Goal: Task Accomplishment & Management: Manage account settings

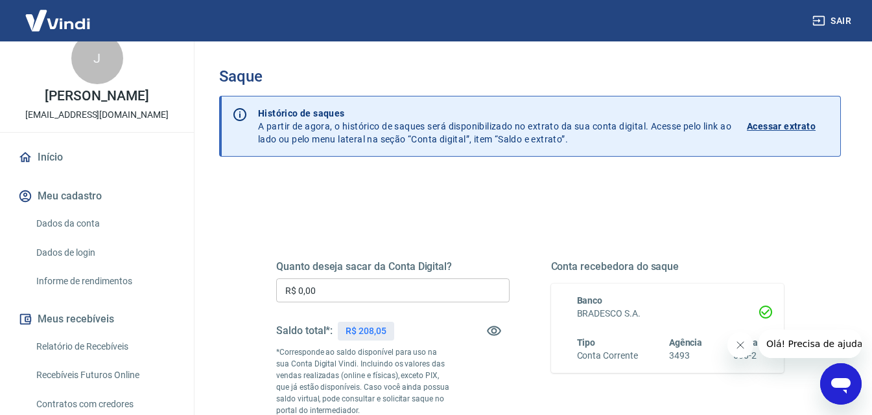
scroll to position [23, 0]
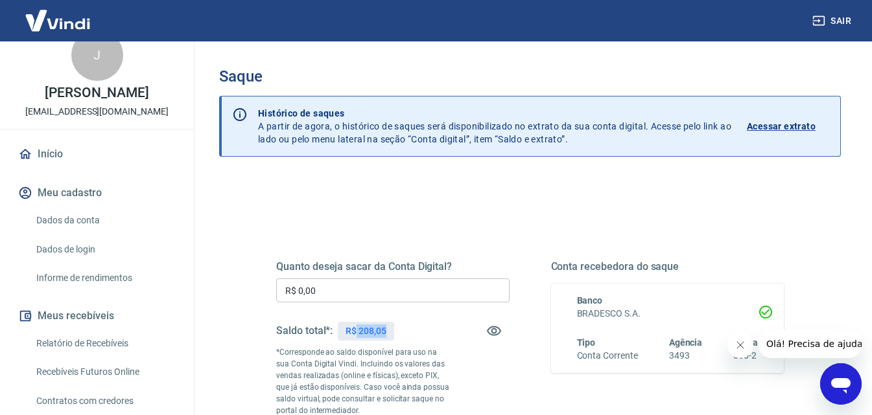
drag, startPoint x: 357, startPoint y: 329, endPoint x: 394, endPoint y: 334, distance: 37.3
click at [394, 334] on div "R$ 208,05" at bounding box center [366, 331] width 56 height 19
click at [433, 326] on div "Saldo total*: R$ 208,05" at bounding box center [392, 331] width 233 height 31
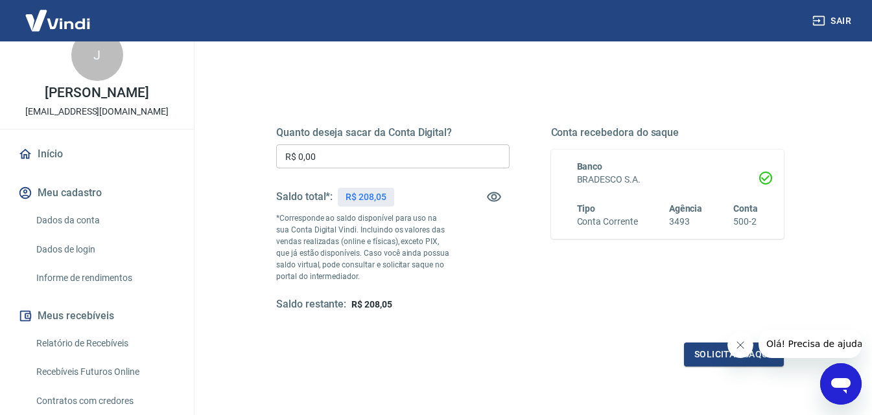
scroll to position [216, 0]
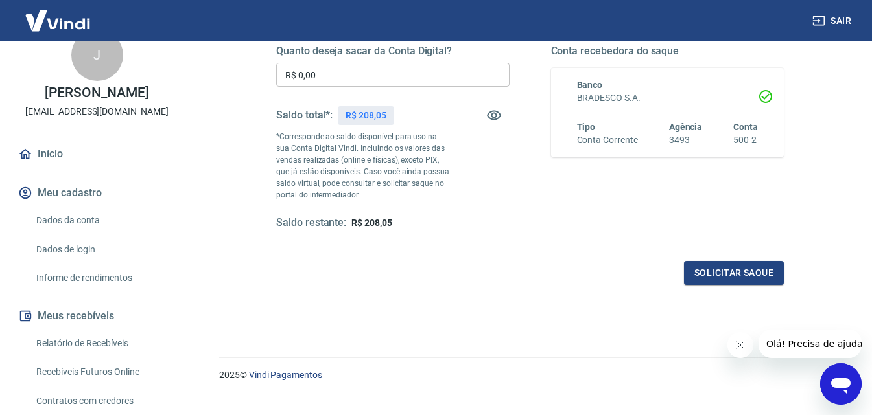
click at [121, 357] on link "Relatório de Recebíveis" at bounding box center [104, 344] width 147 height 27
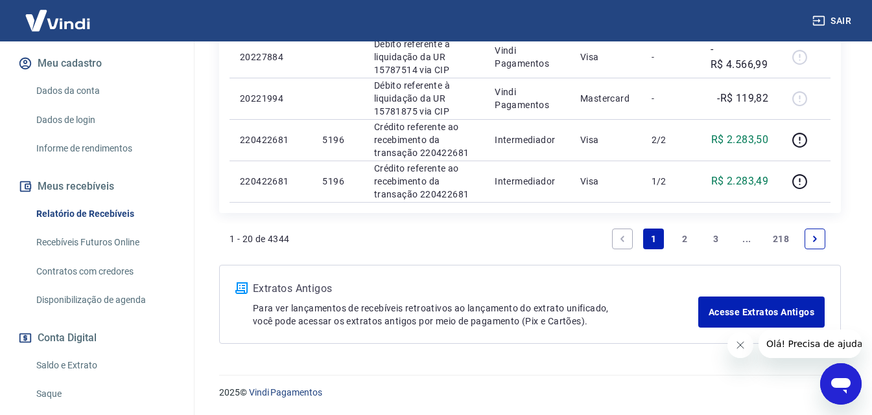
scroll to position [154, 0]
click at [80, 373] on link "Saldo e Extrato" at bounding box center [104, 364] width 147 height 27
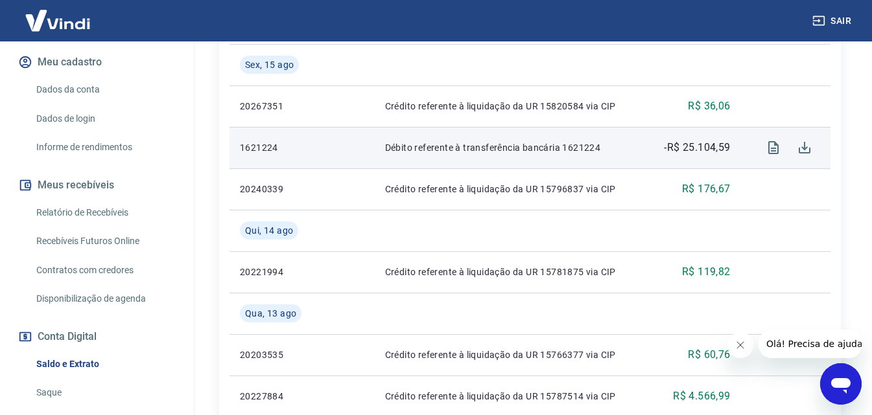
scroll to position [497, 0]
drag, startPoint x: 679, startPoint y: 147, endPoint x: 730, endPoint y: 146, distance: 50.6
click at [730, 146] on p "-R$ 25.104,59" at bounding box center [697, 148] width 66 height 16
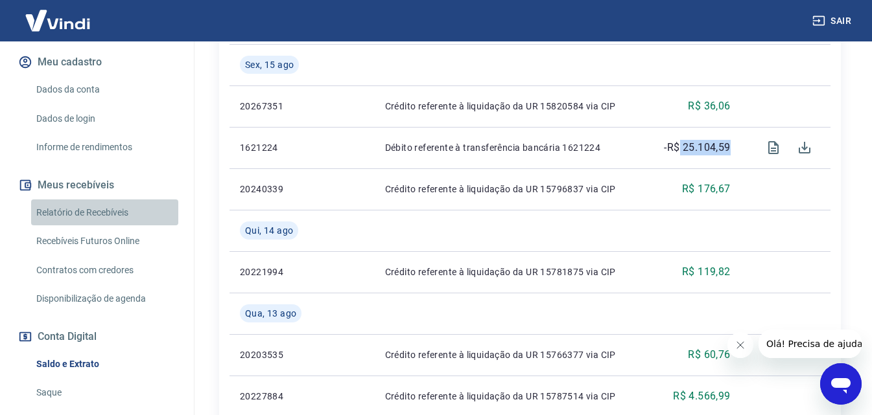
click at [129, 226] on link "Relatório de Recebíveis" at bounding box center [104, 213] width 147 height 27
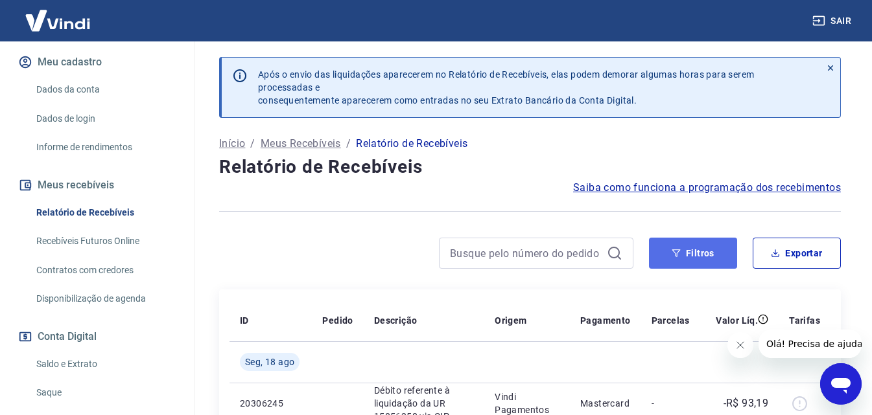
click at [736, 244] on button "Filtros" at bounding box center [693, 253] width 88 height 31
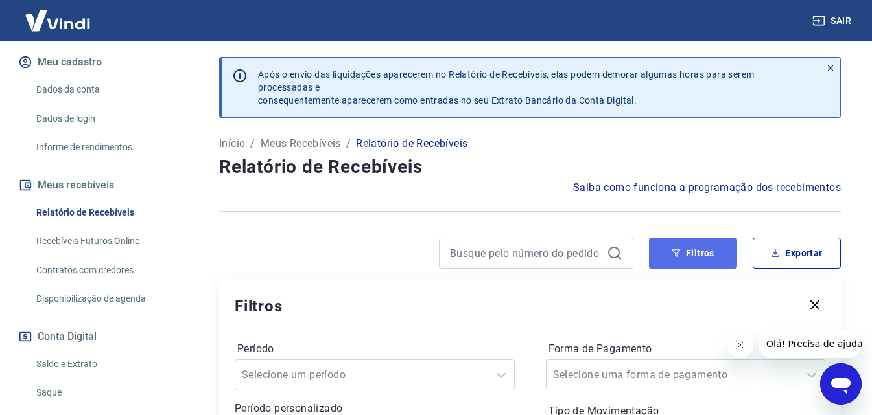
click at [659, 259] on button "Filtros" at bounding box center [693, 253] width 88 height 31
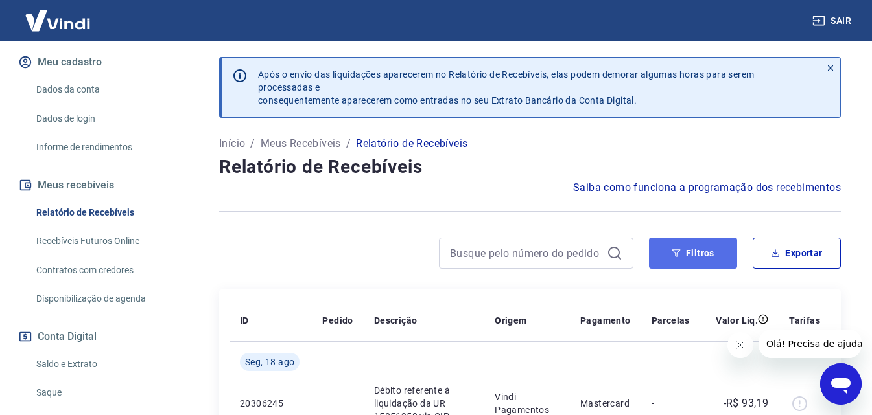
click at [673, 244] on button "Filtros" at bounding box center [693, 253] width 88 height 31
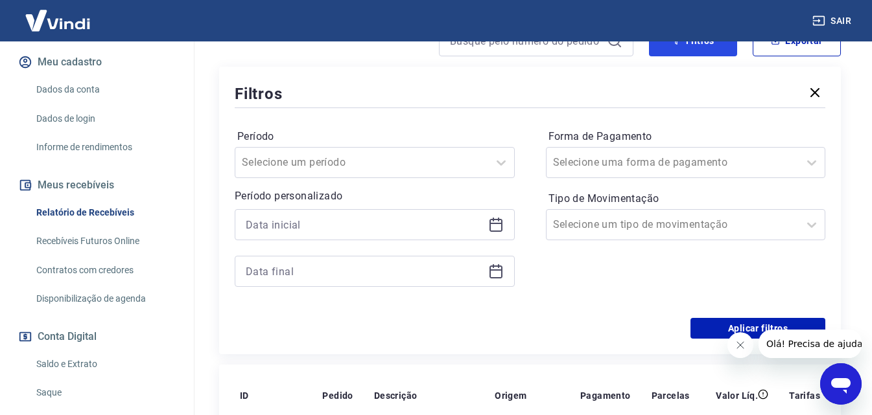
scroll to position [324, 0]
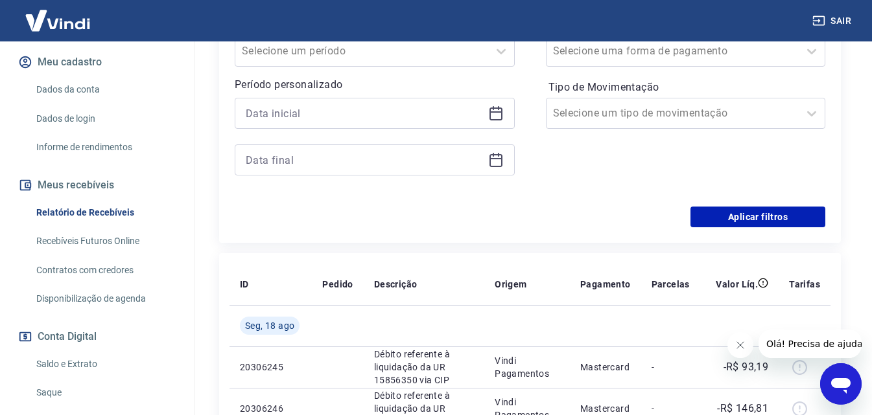
click at [495, 117] on icon at bounding box center [496, 114] width 16 height 16
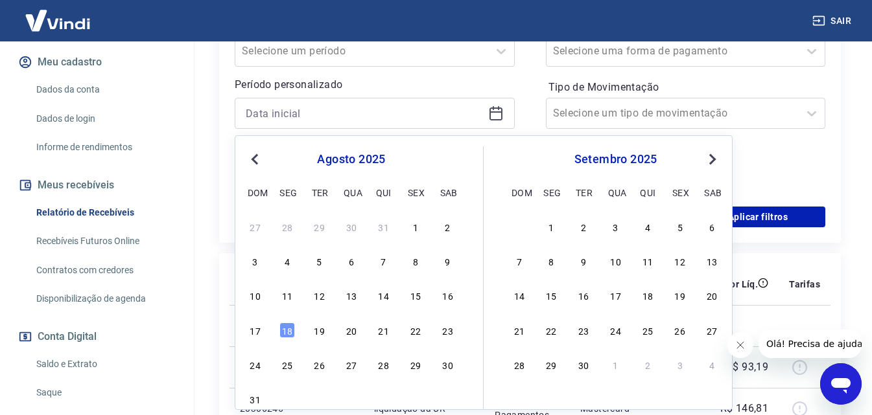
click at [257, 152] on button "Previous Month" at bounding box center [255, 160] width 16 height 16
click at [354, 292] on div "16" at bounding box center [351, 296] width 16 height 16
click at [354, 292] on th "Pedido" at bounding box center [337, 284] width 51 height 41
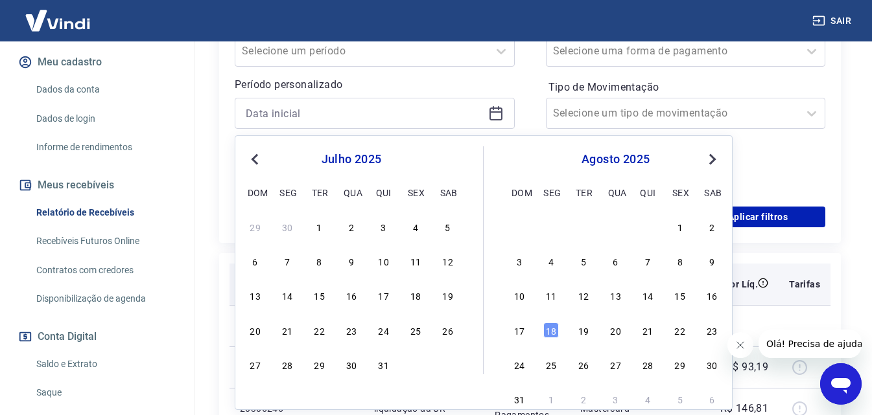
click at [353, 293] on th "Pedido" at bounding box center [337, 284] width 51 height 41
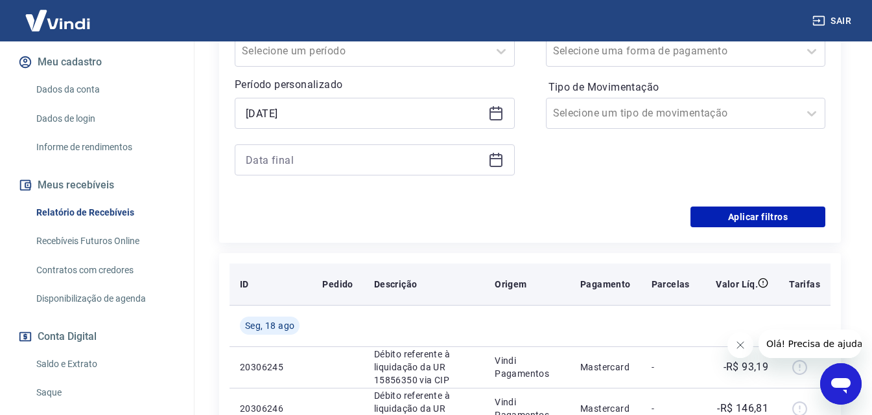
type input "[DATE]"
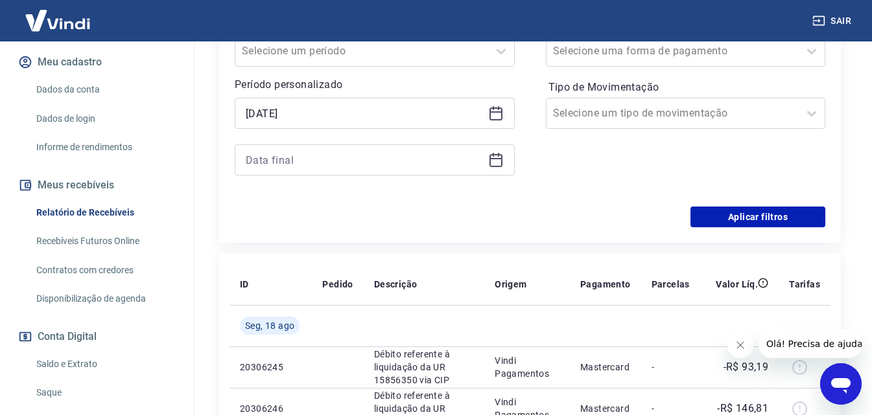
click at [487, 161] on div at bounding box center [375, 160] width 280 height 31
click at [499, 157] on icon at bounding box center [496, 160] width 16 height 16
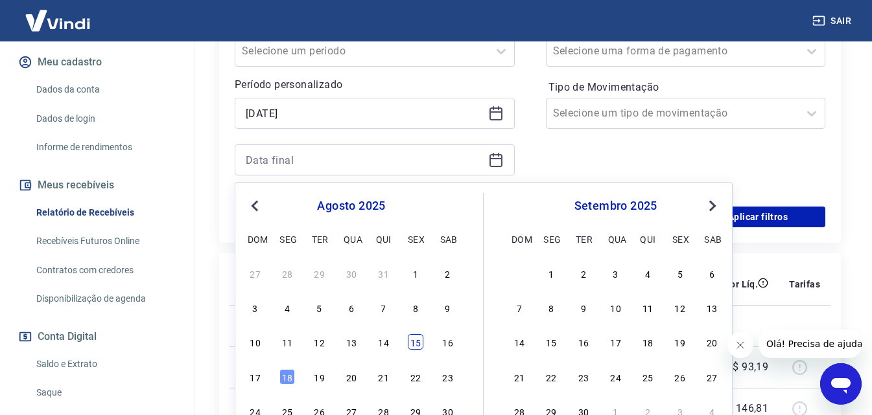
click at [416, 346] on div "15" at bounding box center [416, 342] width 16 height 16
click at [416, 346] on td at bounding box center [424, 325] width 121 height 41
type input "[DATE]"
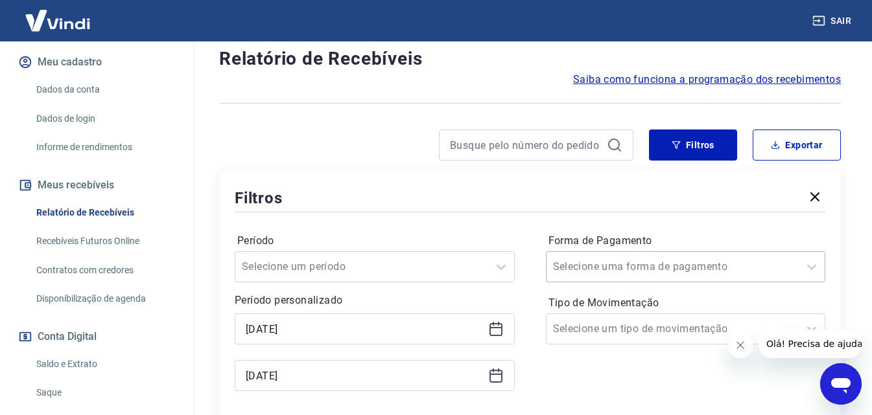
click at [607, 259] on div "Selecione uma forma de pagamento" at bounding box center [686, 266] width 280 height 31
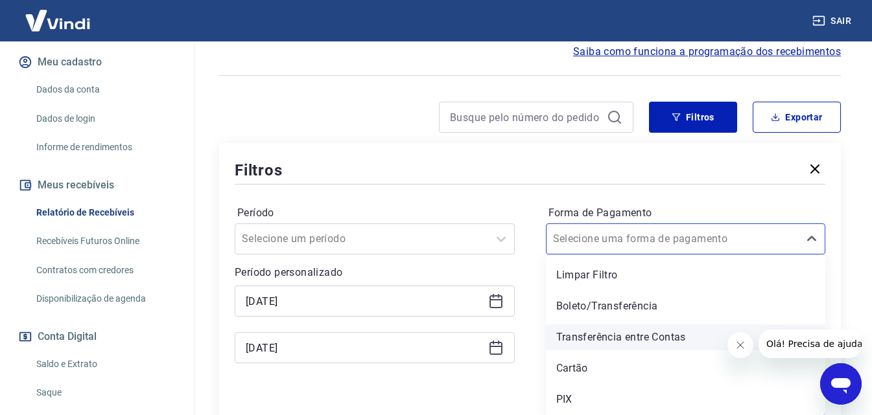
click at [607, 333] on div "Transferência entre Contas" at bounding box center [686, 338] width 280 height 26
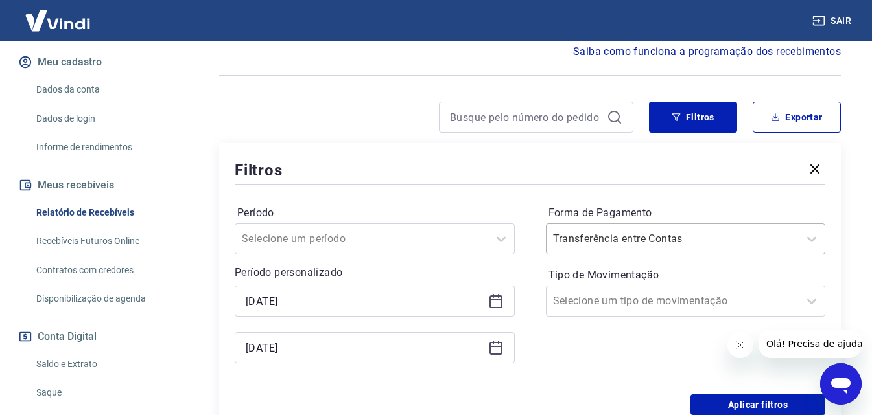
click at [638, 242] on input "Forma de Pagamento" at bounding box center [618, 239] width 131 height 16
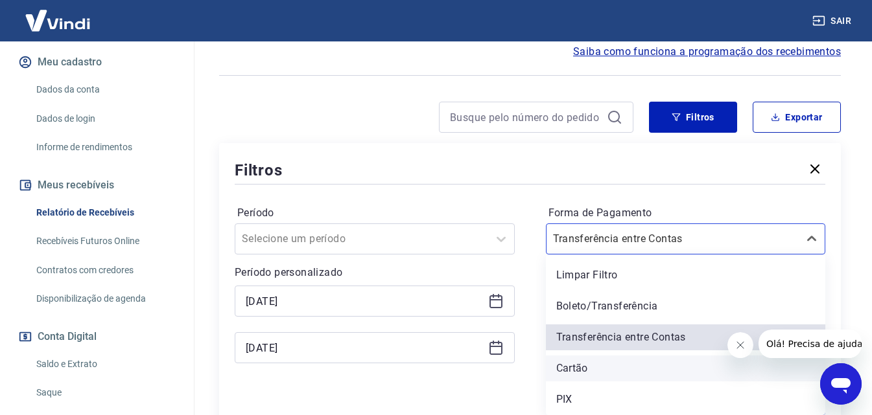
click at [594, 369] on div "Cartão" at bounding box center [686, 369] width 280 height 26
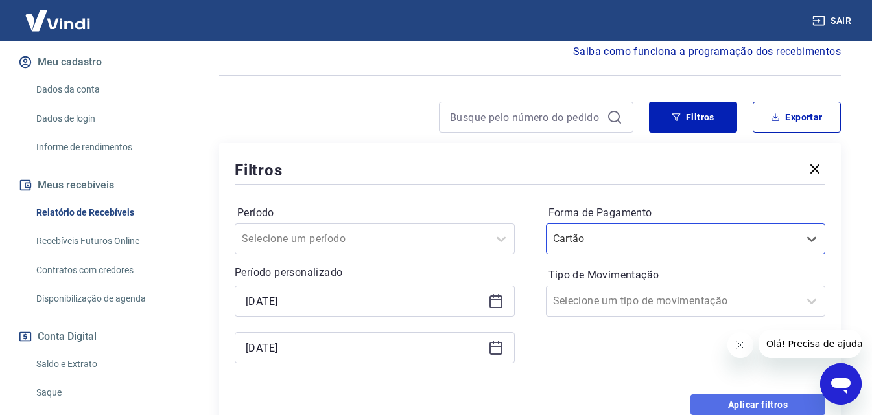
click at [712, 401] on button "Aplicar filtros" at bounding box center [757, 405] width 135 height 21
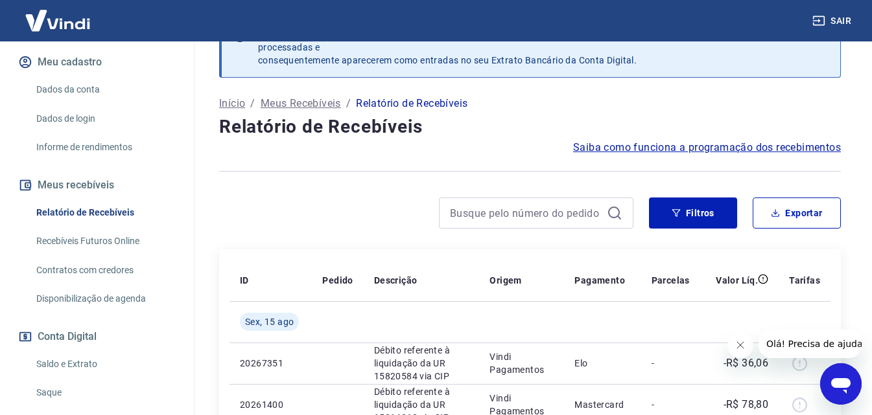
scroll to position [136, 0]
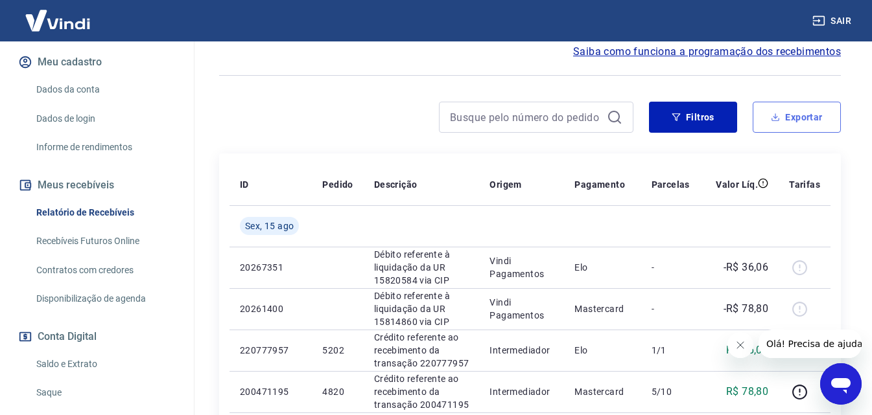
click at [795, 118] on button "Exportar" at bounding box center [796, 117] width 88 height 31
type input "[DATE]"
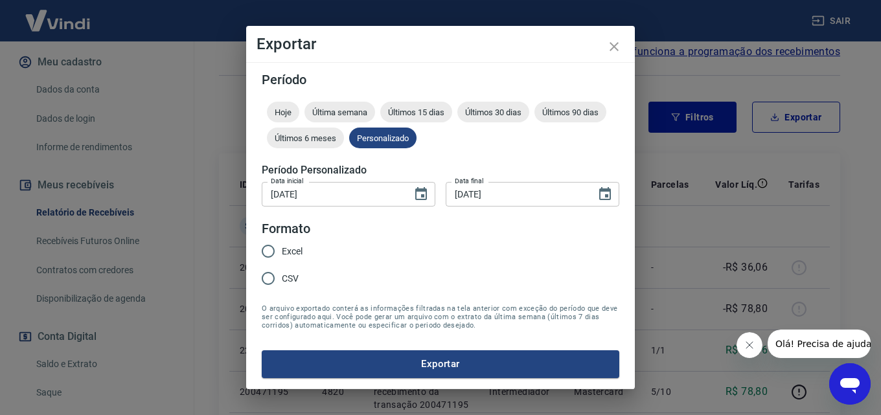
click at [266, 255] on input "Excel" at bounding box center [268, 251] width 27 height 27
radio input "true"
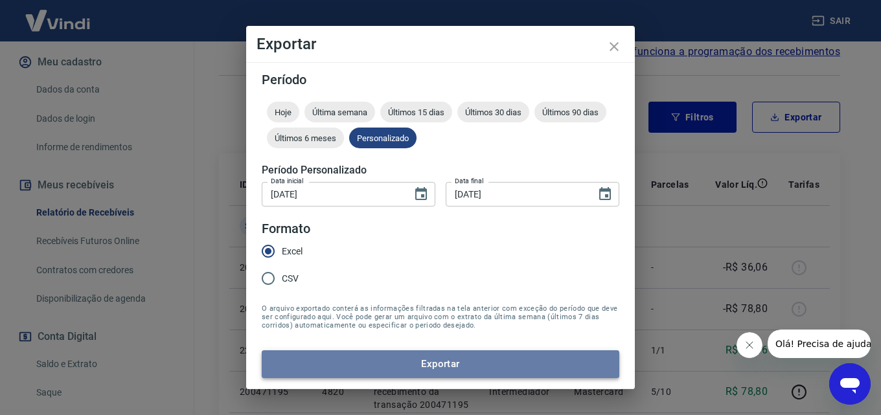
click at [338, 356] on button "Exportar" at bounding box center [441, 364] width 358 height 27
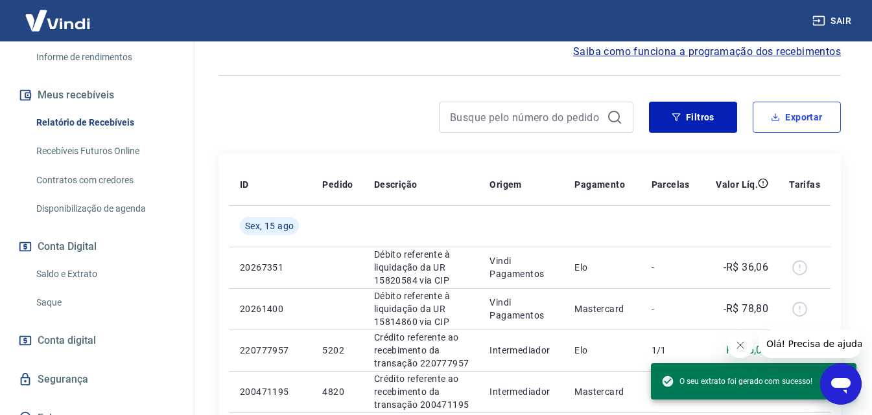
scroll to position [275, 0]
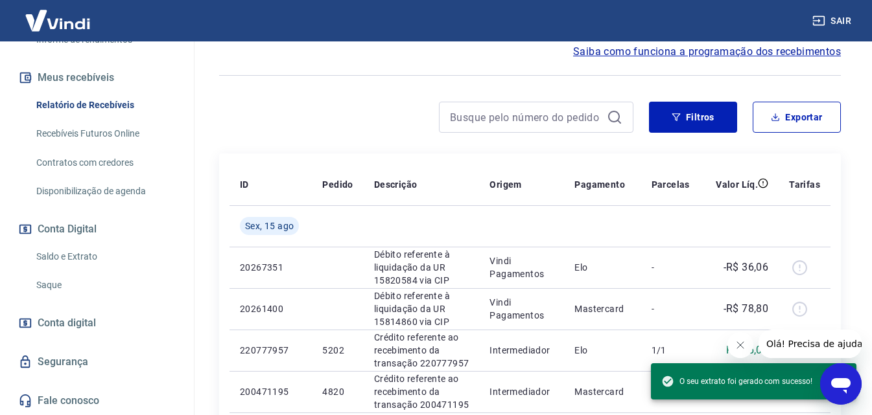
click at [75, 253] on link "Saldo e Extrato" at bounding box center [104, 257] width 147 height 27
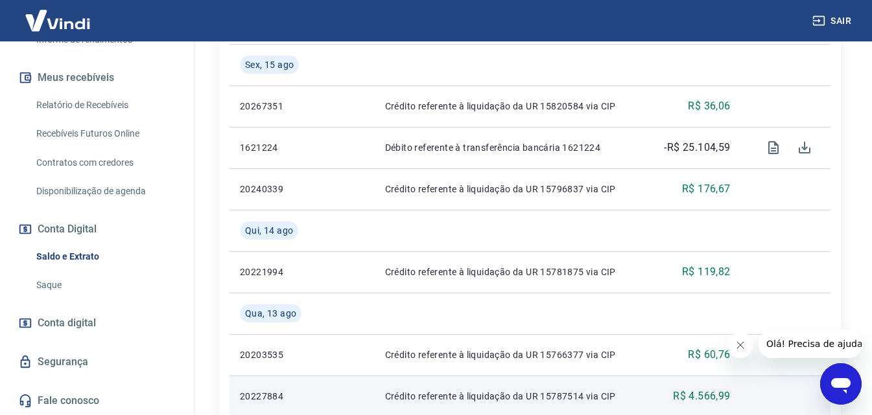
scroll to position [497, 0]
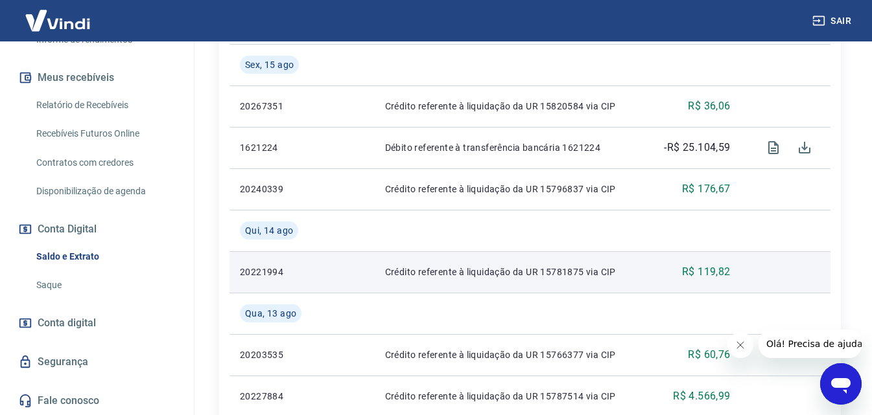
click at [420, 288] on td "Crédito referente à liquidação da UR 15781875 via CIP" at bounding box center [511, 271] width 272 height 41
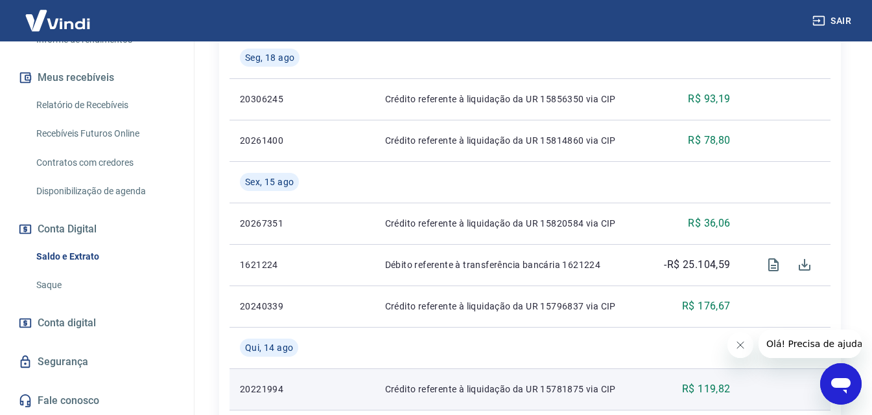
scroll to position [281, 0]
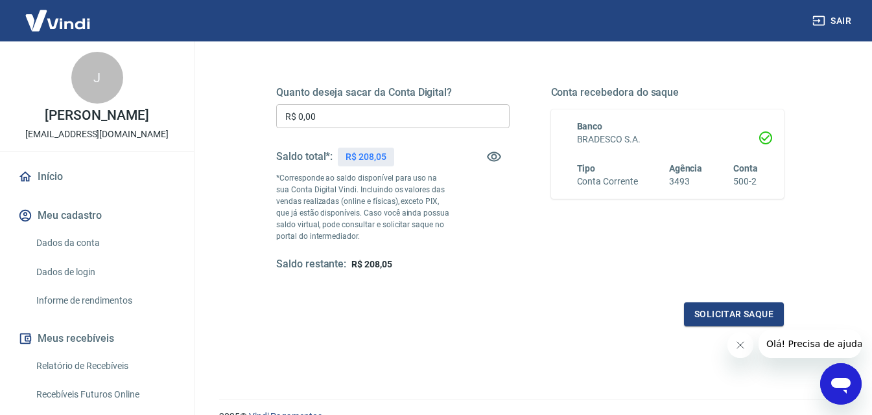
scroll to position [129, 0]
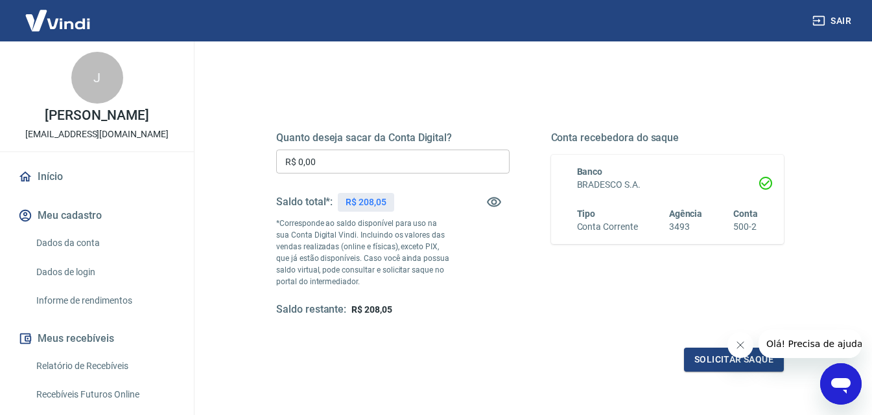
click at [45, 186] on link "Início" at bounding box center [97, 177] width 163 height 29
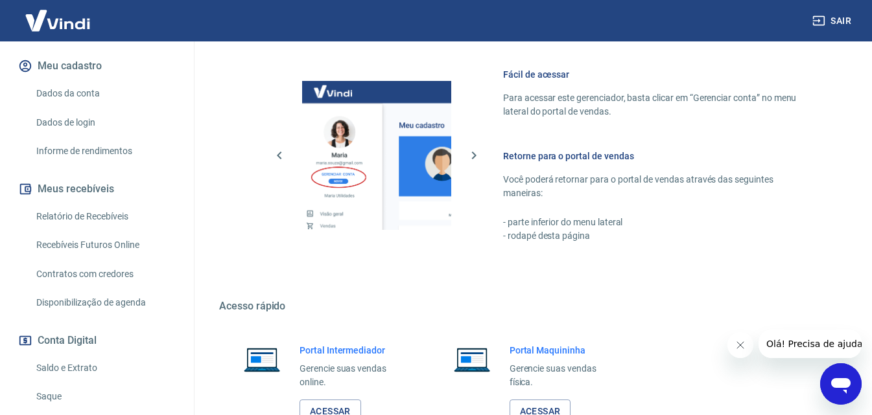
scroll to position [275, 0]
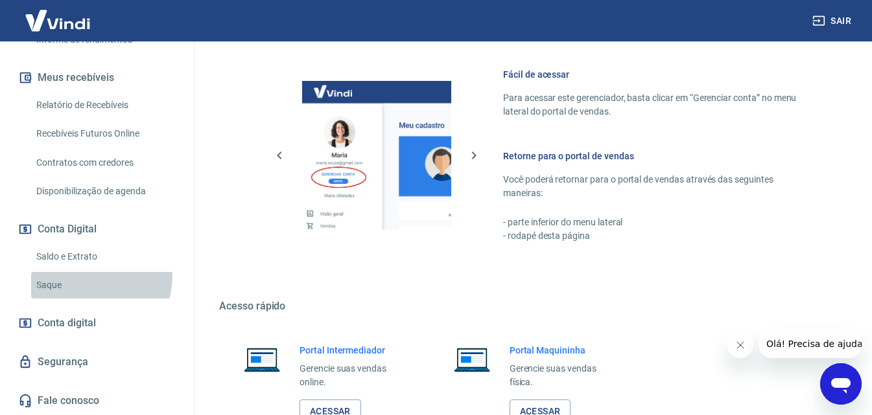
click at [83, 275] on link "Saque" at bounding box center [104, 285] width 147 height 27
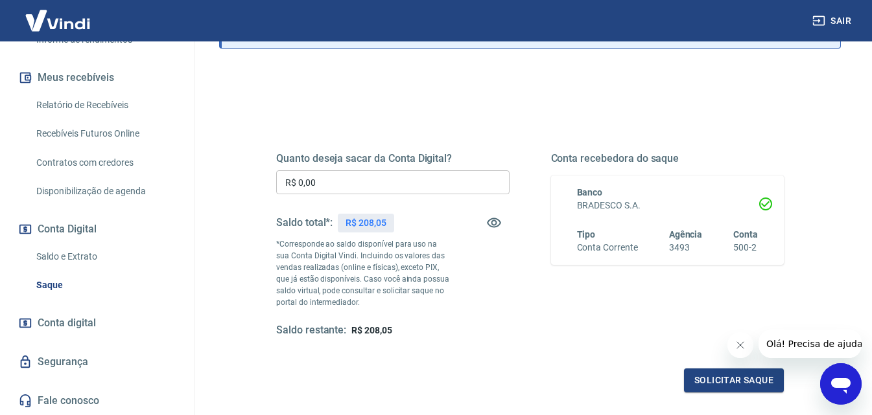
scroll to position [237, 0]
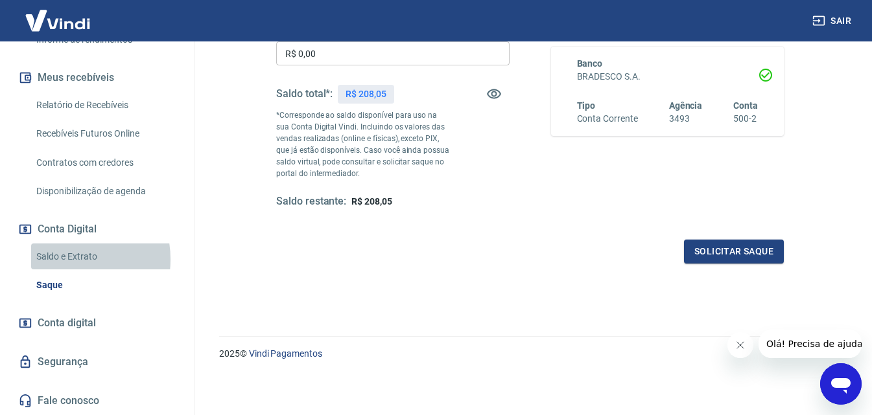
click at [65, 259] on link "Saldo e Extrato" at bounding box center [104, 257] width 147 height 27
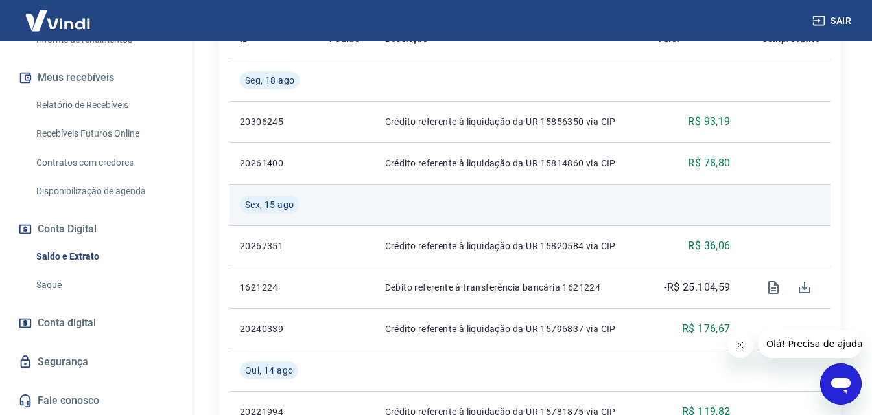
scroll to position [389, 0]
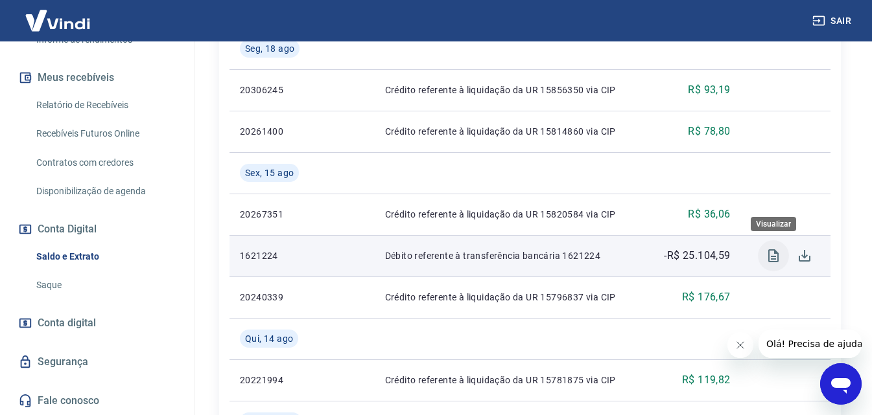
click at [776, 255] on icon "Visualizar" at bounding box center [773, 256] width 16 height 16
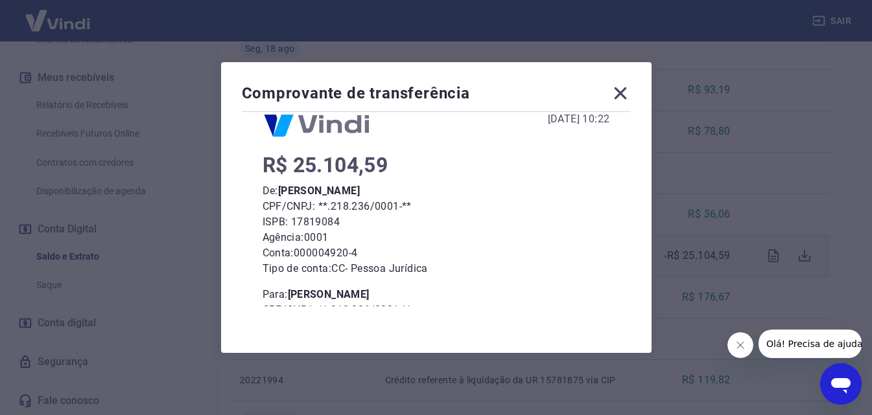
scroll to position [0, 0]
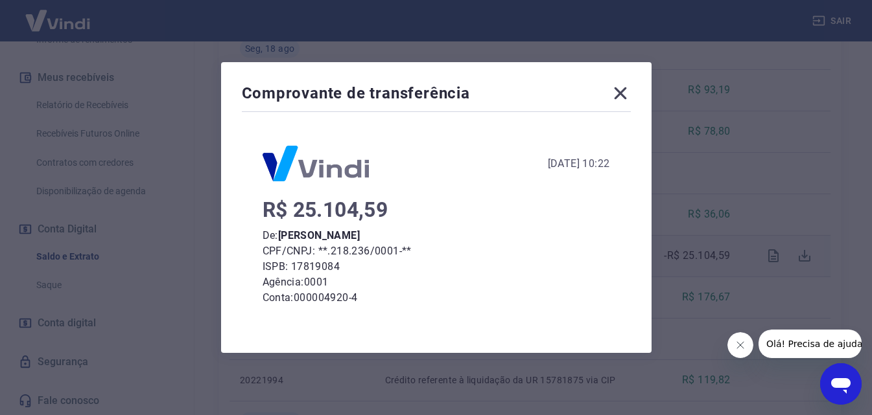
click at [622, 96] on icon at bounding box center [620, 93] width 12 height 12
